Goal: Task Accomplishment & Management: Manage account settings

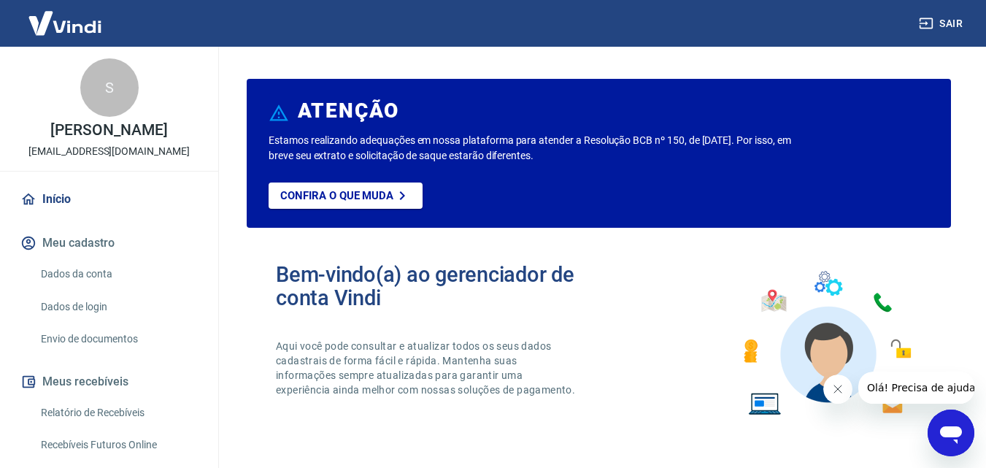
click at [88, 269] on link "Dados da conta" at bounding box center [118, 274] width 166 height 30
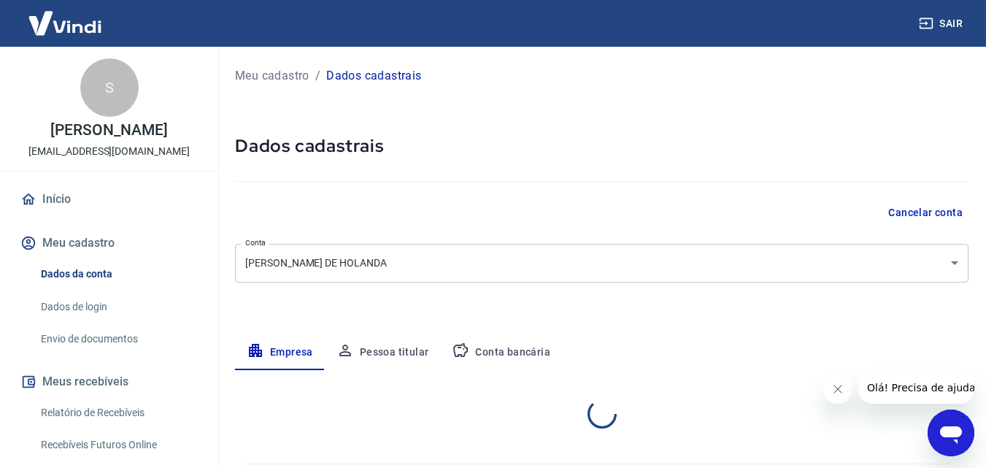
select select "SP"
select select "business"
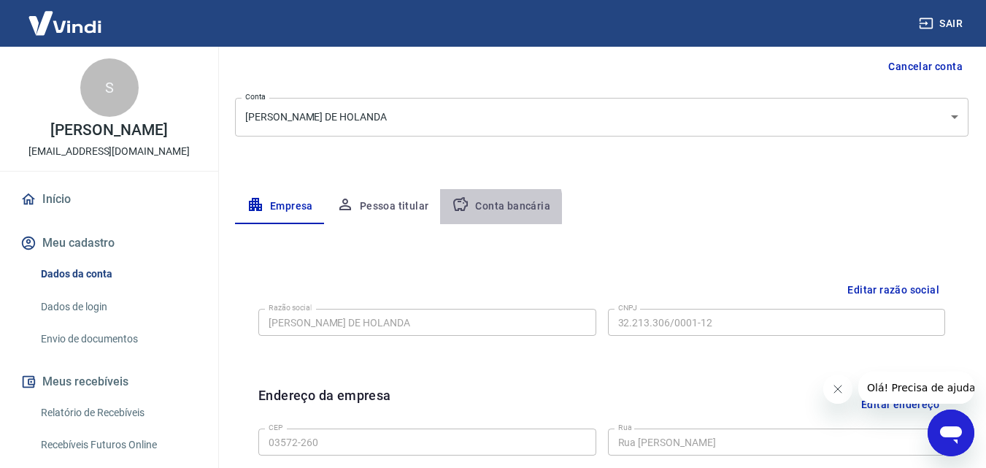
click at [484, 209] on button "Conta bancária" at bounding box center [501, 206] width 122 height 35
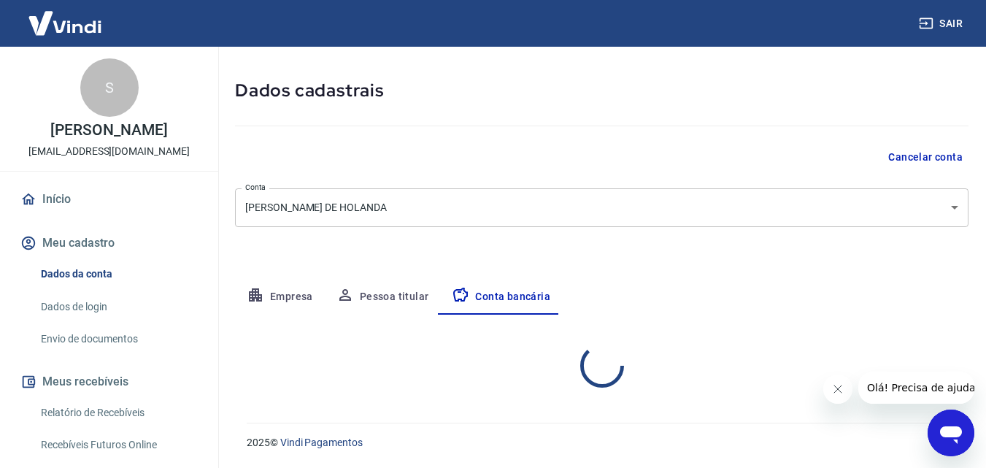
select select "1"
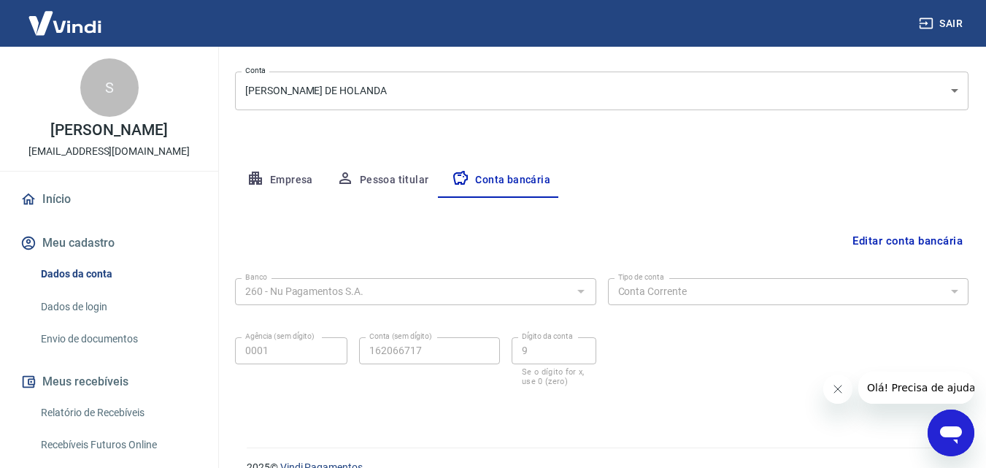
scroll to position [197, 0]
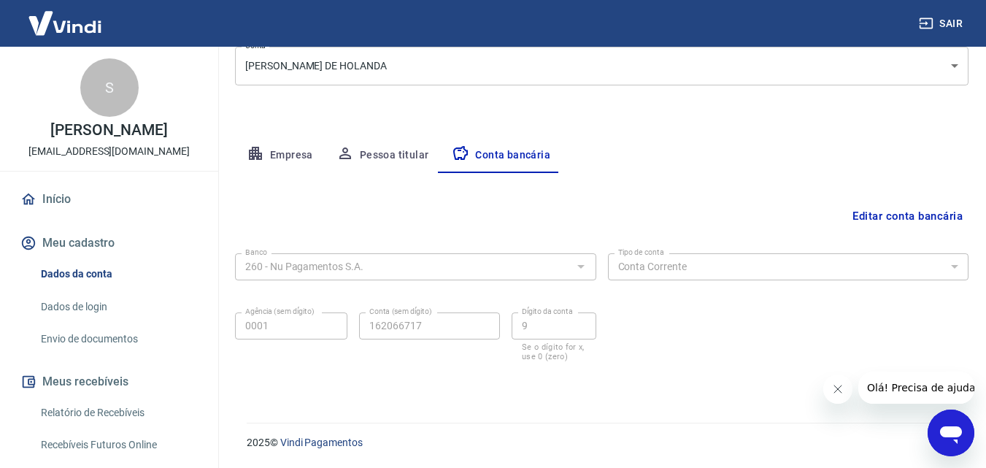
click at [225, 315] on div "Meu cadastro / Dados cadastrais Dados cadastrais Cancelar conta [PERSON_NAME] D…" at bounding box center [602, 128] width 769 height 556
click at [356, 322] on div "Agência (sem dígito) 0001 Agência (sem dígito) Conta (sem dígito) 162066717 Con…" at bounding box center [415, 336] width 361 height 58
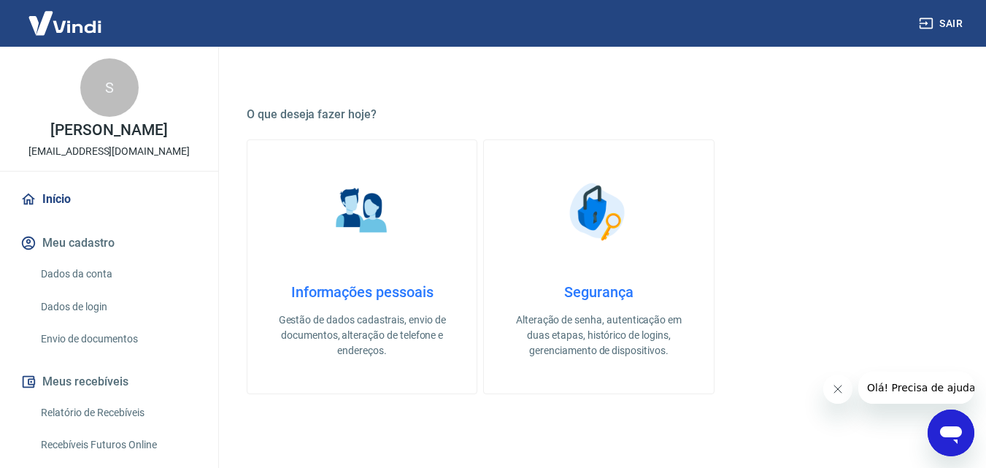
scroll to position [511, 0]
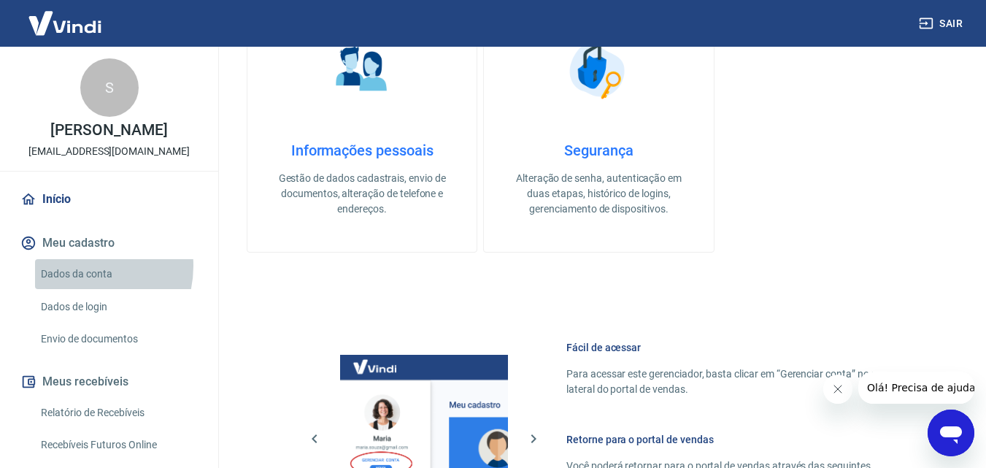
click at [81, 266] on link "Dados da conta" at bounding box center [118, 274] width 166 height 30
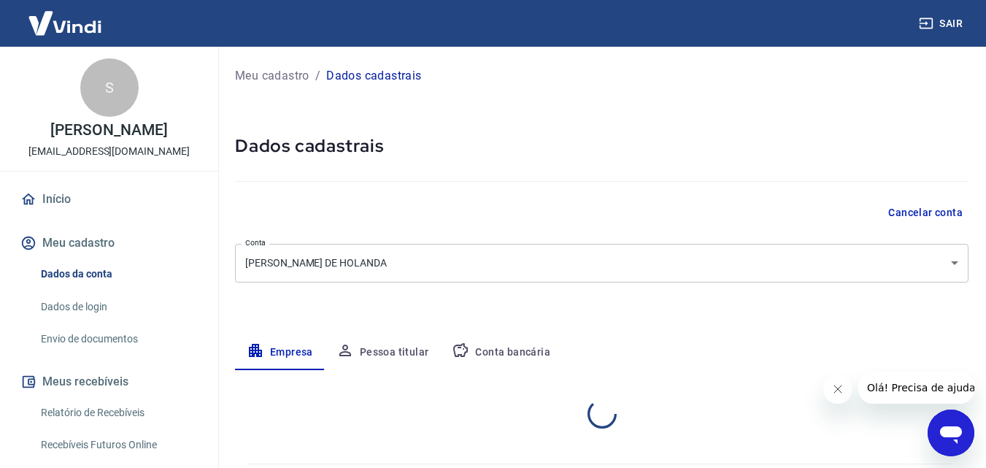
select select "SP"
select select "business"
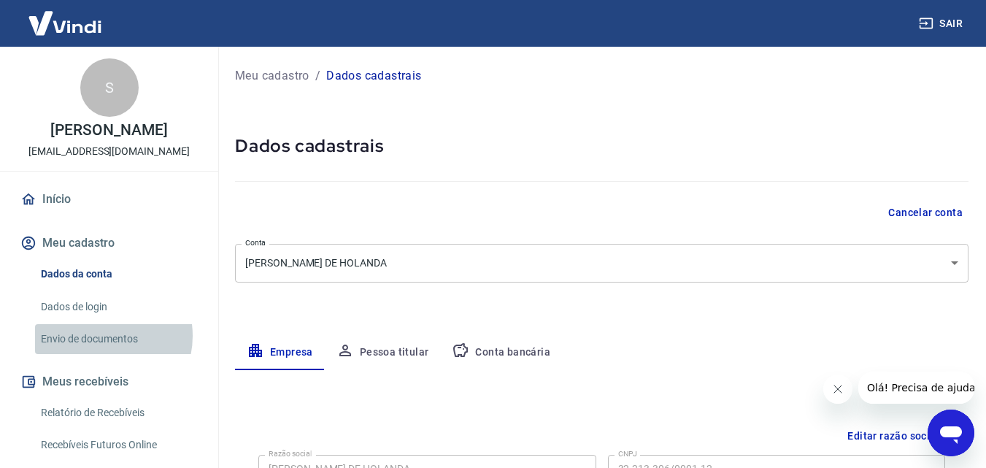
click at [100, 336] on link "Envio de documentos" at bounding box center [118, 339] width 166 height 30
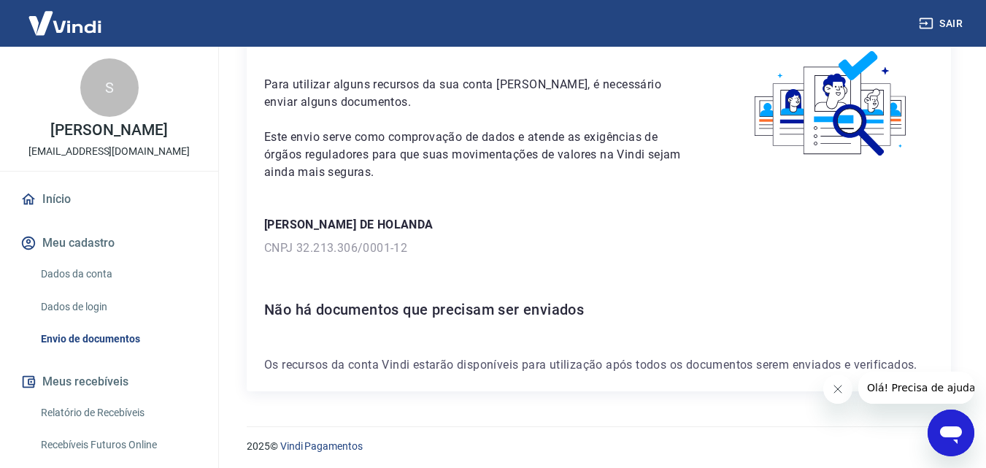
scroll to position [80, 0]
